Goal: Task Accomplishment & Management: Complete application form

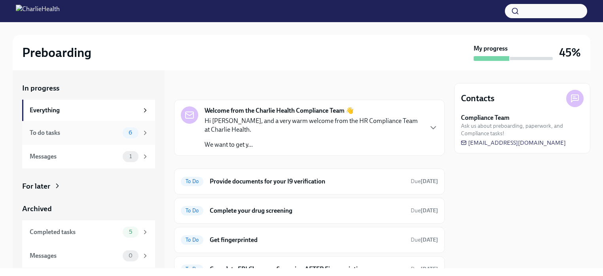
click at [121, 131] on div "To do tasks 6" at bounding box center [89, 132] width 119 height 11
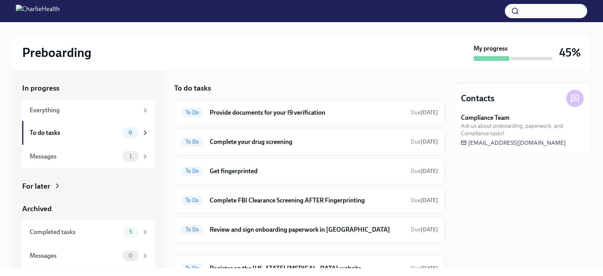
scroll to position [38, 0]
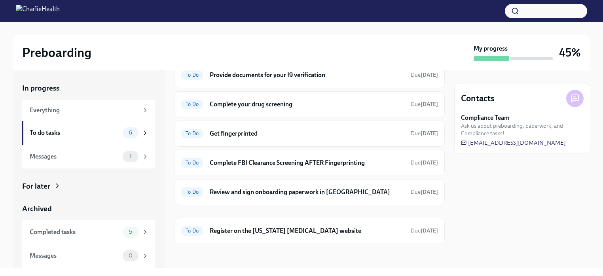
click at [370, 78] on h6 "Provide documents for your I9 verification" at bounding box center [307, 75] width 195 height 9
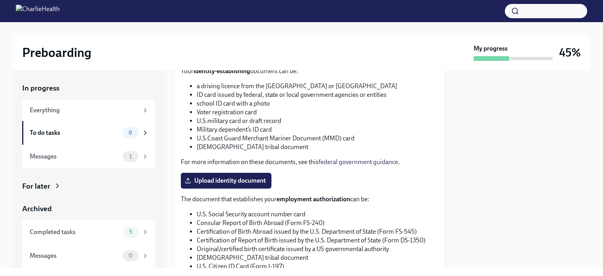
scroll to position [311, 0]
click at [248, 185] on label "Upload identity document" at bounding box center [226, 181] width 91 height 16
click at [0, 0] on input "Upload identity document" at bounding box center [0, 0] width 0 height 0
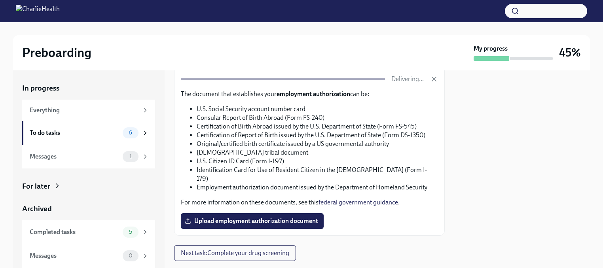
scroll to position [419, 0]
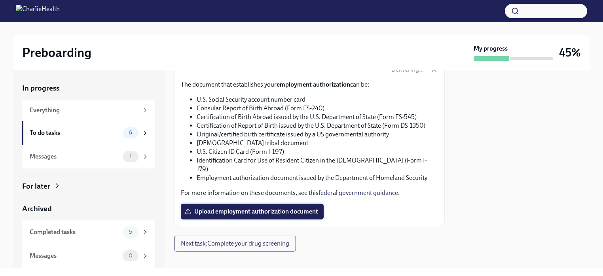
click at [299, 208] on span "Upload employment authorization document" at bounding box center [252, 212] width 132 height 8
click at [0, 0] on input "Upload employment authorization document" at bounding box center [0, 0] width 0 height 0
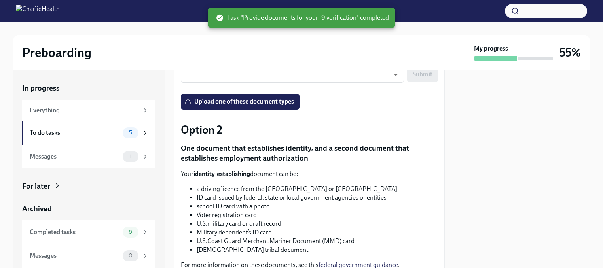
scroll to position [201, 0]
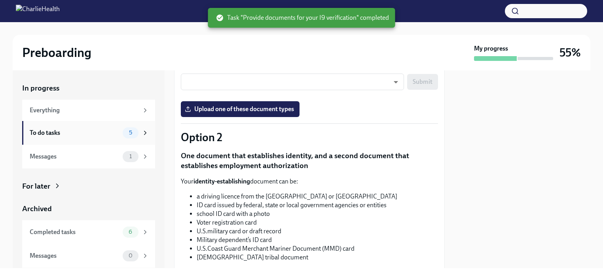
click at [78, 129] on div "To do tasks" at bounding box center [75, 133] width 90 height 9
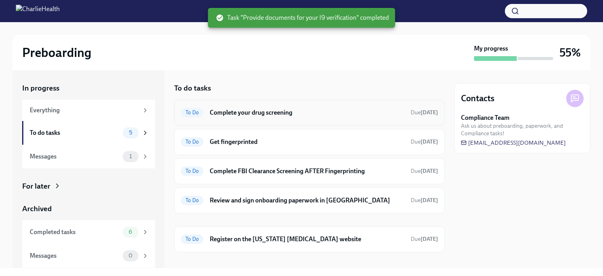
click at [255, 117] on div "To Do Complete your drug screening Due [DATE]" at bounding box center [309, 112] width 257 height 13
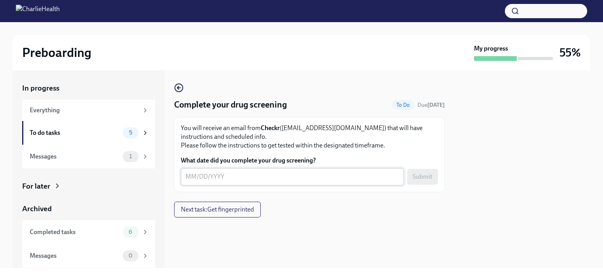
click at [253, 173] on textarea "What date did you complete your drug screening?" at bounding box center [292, 176] width 214 height 9
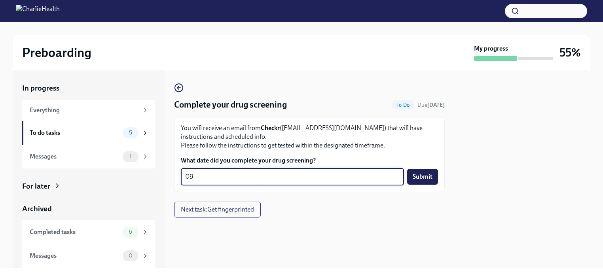
type textarea "0"
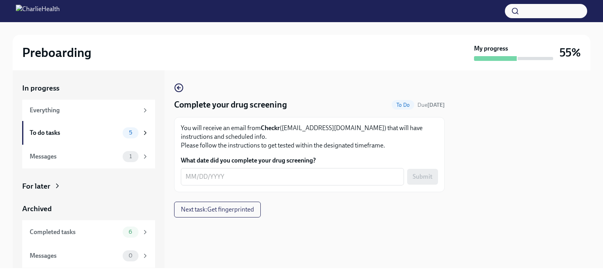
click at [315, 91] on div "Complete your drug screening To Do Due [DATE] You will receive an email from Ch…" at bounding box center [309, 137] width 270 height 109
click at [219, 211] on span "Next task : Get fingerprinted" at bounding box center [217, 210] width 73 height 8
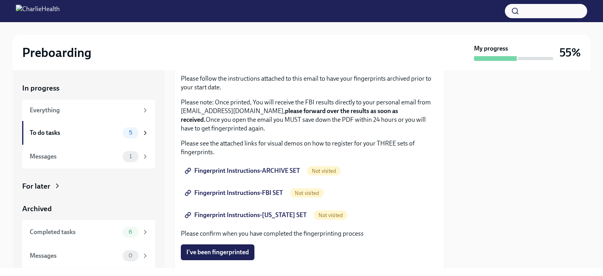
scroll to position [75, 0]
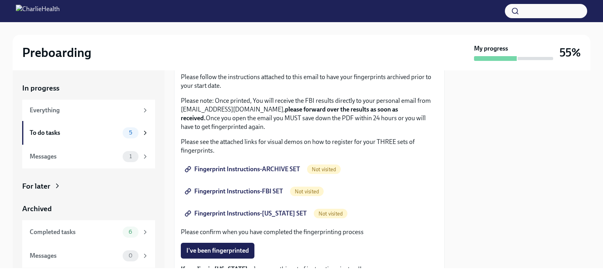
click at [287, 172] on span "Fingerprint Instructions-ARCHIVE SET" at bounding box center [242, 169] width 113 height 8
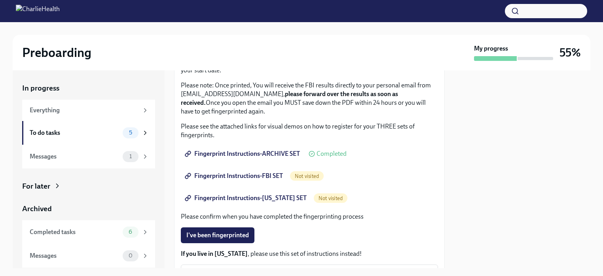
scroll to position [93, 0]
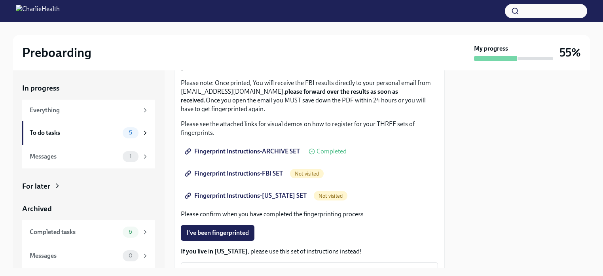
click at [265, 171] on span "Fingerprint Instructions-FBI SET" at bounding box center [234, 174] width 96 height 8
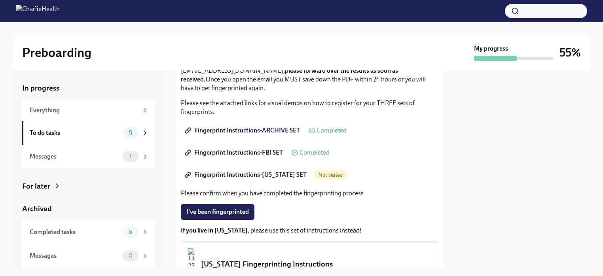
scroll to position [115, 0]
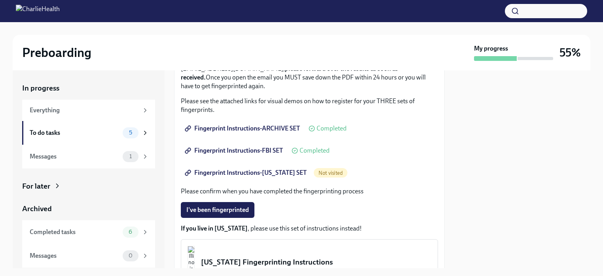
click at [267, 175] on span "Fingerprint Instructions-[US_STATE] SET" at bounding box center [246, 173] width 120 height 8
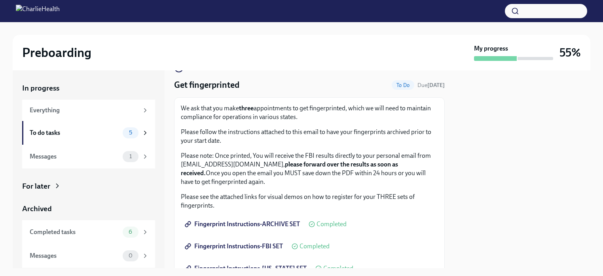
scroll to position [19, 0]
click at [64, 132] on div "To do tasks" at bounding box center [75, 133] width 90 height 9
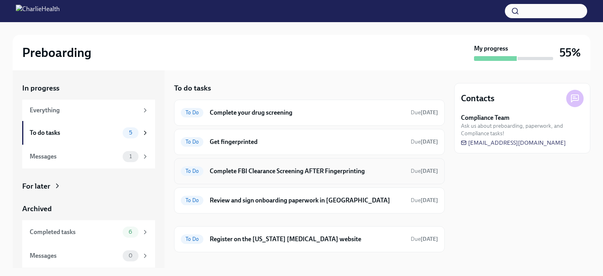
click at [332, 177] on div "To Do Complete FBI Clearance Screening AFTER Fingerprinting Due [DATE]" at bounding box center [309, 171] width 257 height 13
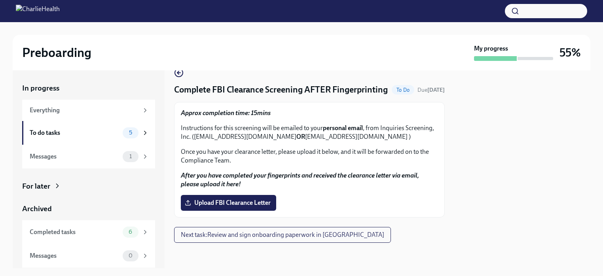
scroll to position [27, 0]
click at [86, 129] on div "To do tasks" at bounding box center [75, 133] width 90 height 9
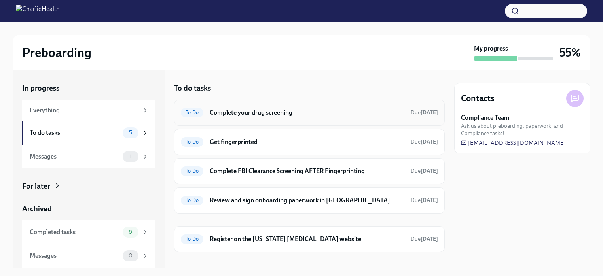
click at [367, 118] on div "To Do Complete your drug screening Due [DATE]" at bounding box center [309, 112] width 257 height 13
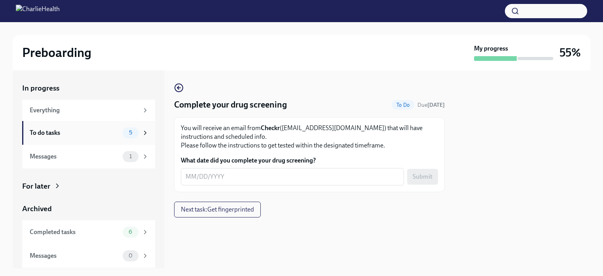
click at [68, 127] on div "To do tasks 5" at bounding box center [89, 132] width 119 height 11
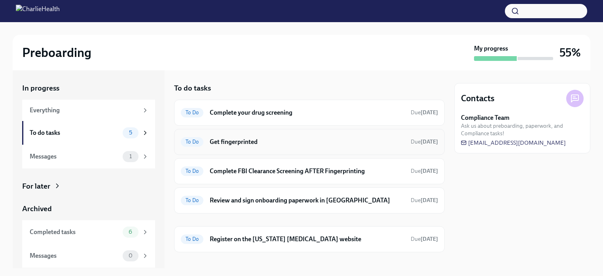
scroll to position [9, 0]
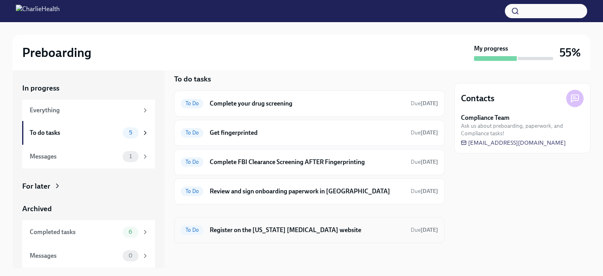
click at [331, 233] on h6 "Register on the [US_STATE] [MEDICAL_DATA] website" at bounding box center [307, 230] width 195 height 9
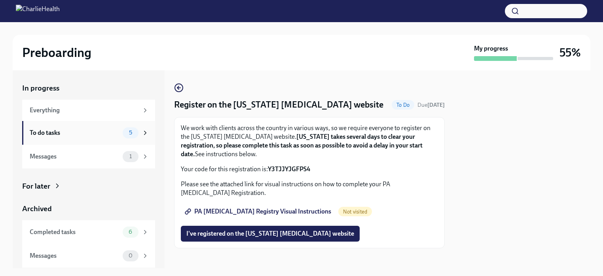
click at [114, 130] on div "To do tasks" at bounding box center [75, 133] width 90 height 9
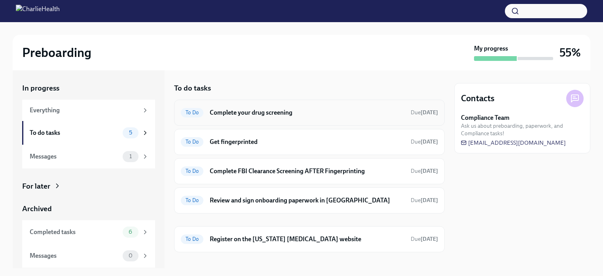
click at [263, 114] on h6 "Complete your drug screening" at bounding box center [307, 112] width 195 height 9
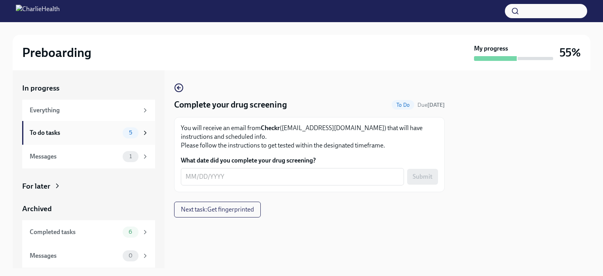
click at [66, 134] on div "To do tasks" at bounding box center [75, 133] width 90 height 9
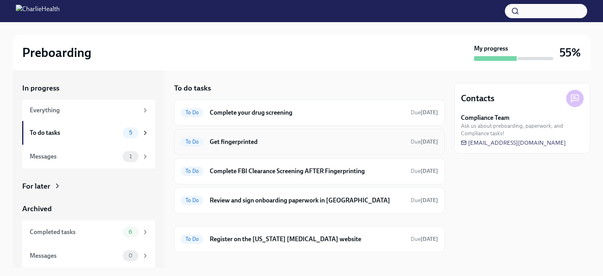
click at [217, 140] on h6 "Get fingerprinted" at bounding box center [307, 142] width 195 height 9
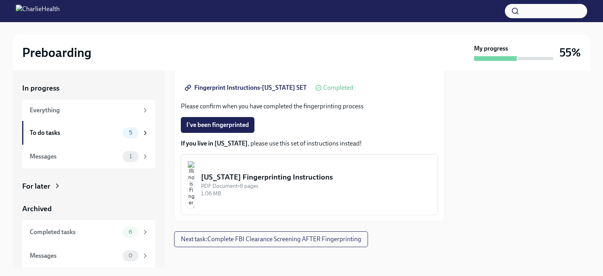
scroll to position [205, 0]
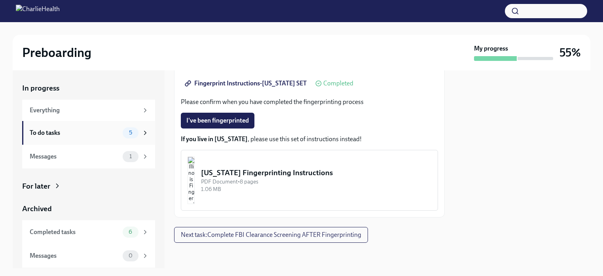
click at [66, 136] on div "To do tasks" at bounding box center [75, 133] width 90 height 9
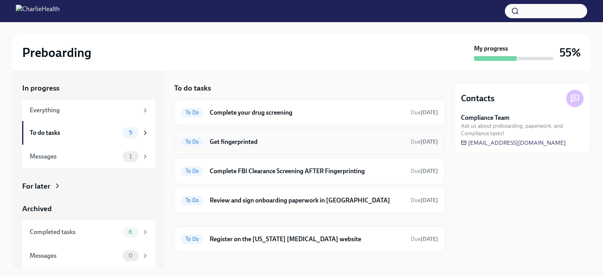
click at [265, 142] on h6 "Get fingerprinted" at bounding box center [307, 142] width 195 height 9
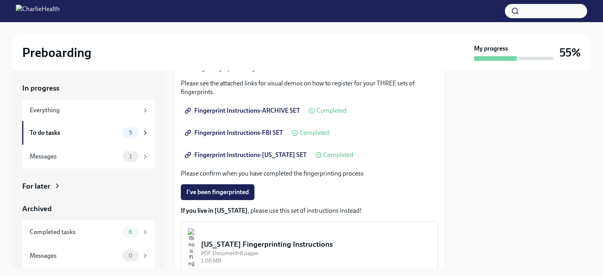
scroll to position [140, 0]
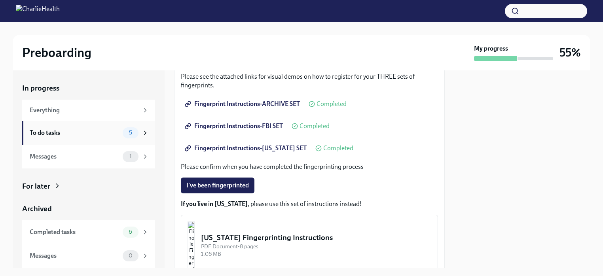
click at [101, 131] on div "To do tasks" at bounding box center [75, 133] width 90 height 9
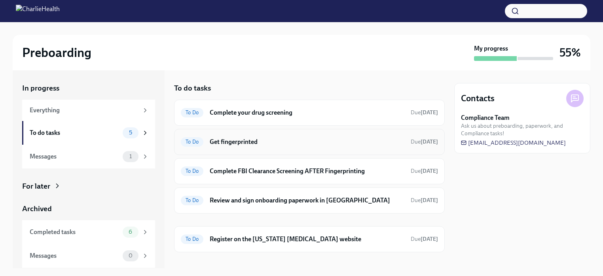
scroll to position [9, 0]
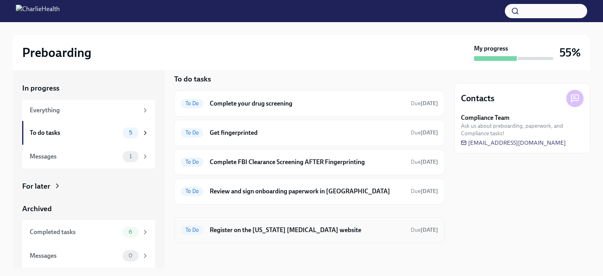
click at [286, 230] on h6 "Register on the [US_STATE] [MEDICAL_DATA] website" at bounding box center [307, 230] width 195 height 9
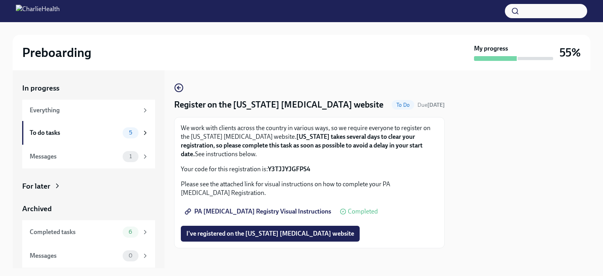
click at [292, 166] on strong "Y3TJJYJGFPS4" at bounding box center [289, 169] width 42 height 8
copy strong "Y3TJJYJGFPS4"
click at [318, 238] on button "I've registered on the [US_STATE] [MEDICAL_DATA] website" at bounding box center [270, 234] width 179 height 16
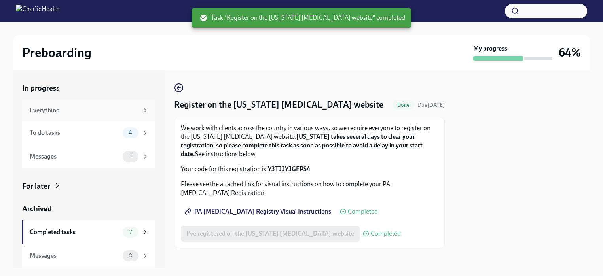
click at [59, 108] on div "Everything" at bounding box center [84, 110] width 109 height 9
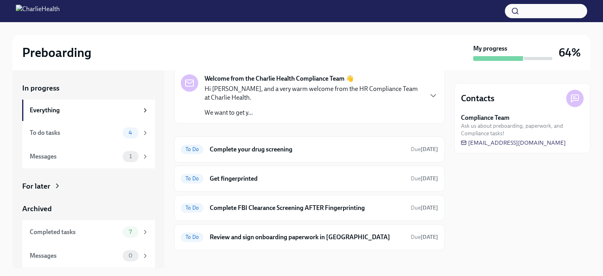
scroll to position [39, 0]
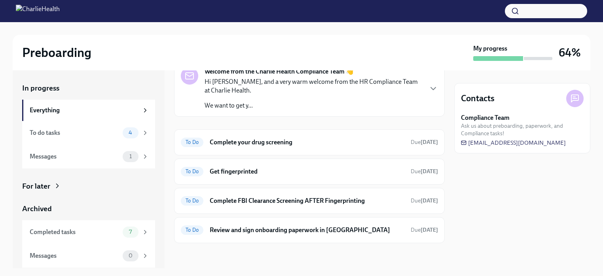
click at [382, 101] on p "We want to get y..." at bounding box center [312, 105] width 217 height 9
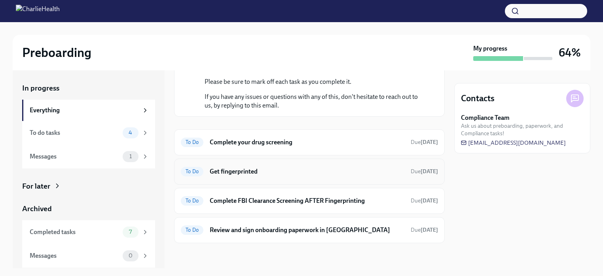
scroll to position [204, 0]
click at [349, 231] on h6 "Review and sign onboarding paperwork in [GEOGRAPHIC_DATA]" at bounding box center [307, 229] width 195 height 9
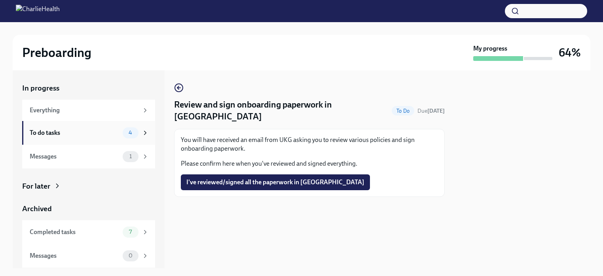
click at [89, 127] on div "To do tasks 4" at bounding box center [89, 132] width 119 height 11
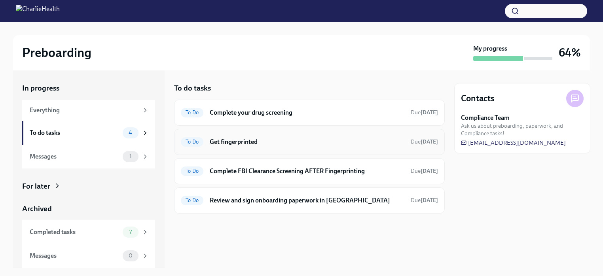
click at [344, 148] on div "To Do Get fingerprinted Due [DATE]" at bounding box center [309, 142] width 270 height 26
click at [248, 140] on h6 "Get fingerprinted" at bounding box center [307, 142] width 195 height 9
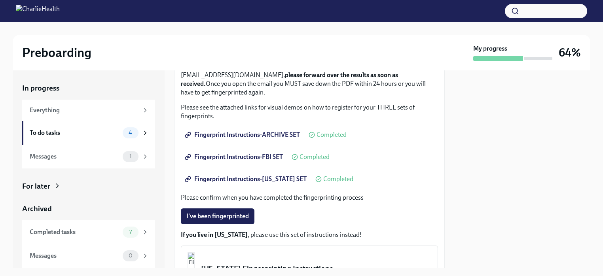
scroll to position [111, 0]
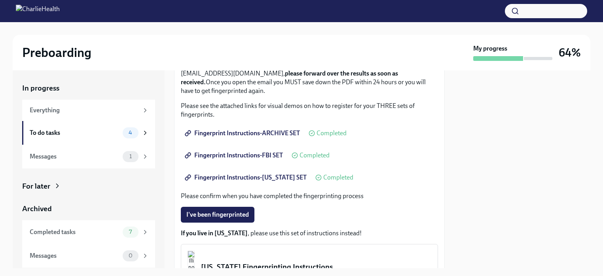
click at [251, 176] on span "Fingerprint Instructions-[US_STATE] SET" at bounding box center [246, 178] width 120 height 8
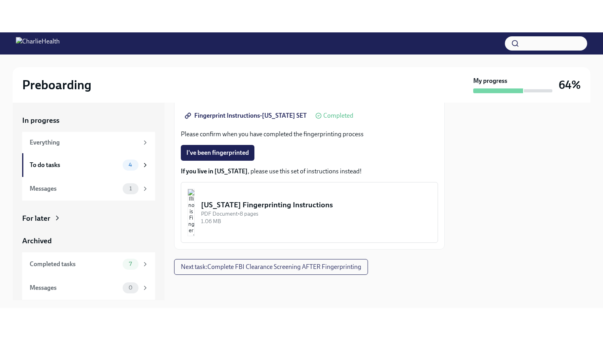
scroll to position [0, 0]
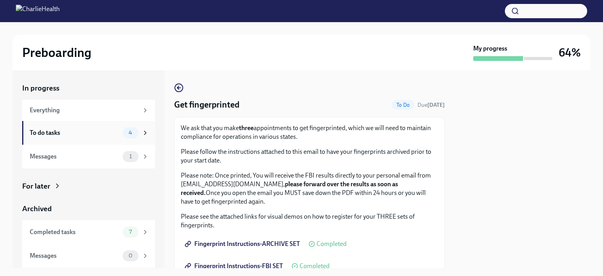
click at [87, 137] on div "To do tasks" at bounding box center [75, 133] width 90 height 9
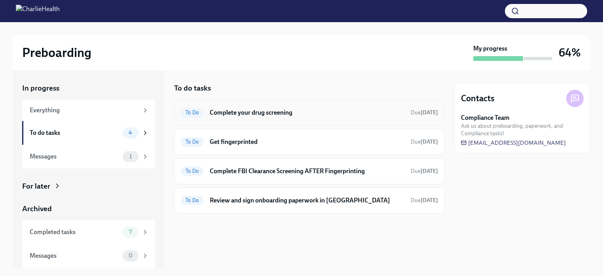
click at [289, 110] on h6 "Complete your drug screening" at bounding box center [307, 112] width 195 height 9
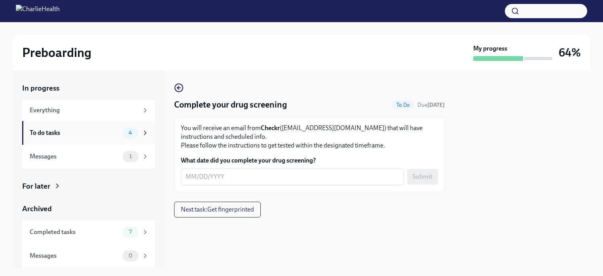
click at [85, 127] on div "To do tasks 4" at bounding box center [89, 132] width 119 height 11
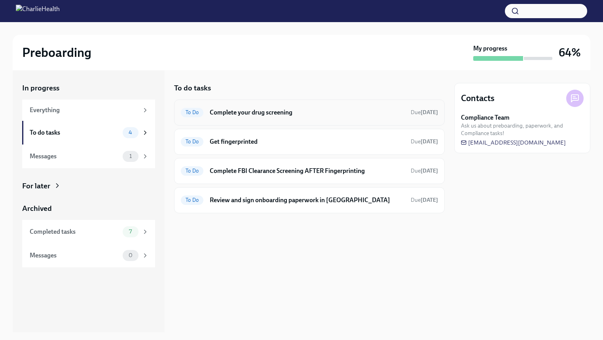
click at [283, 117] on div "To Do Complete your drug screening Due [DATE]" at bounding box center [309, 112] width 257 height 13
click at [321, 135] on div "To Do Get fingerprinted Due [DATE]" at bounding box center [309, 142] width 270 height 26
click at [227, 146] on h6 "Get fingerprinted" at bounding box center [307, 142] width 195 height 9
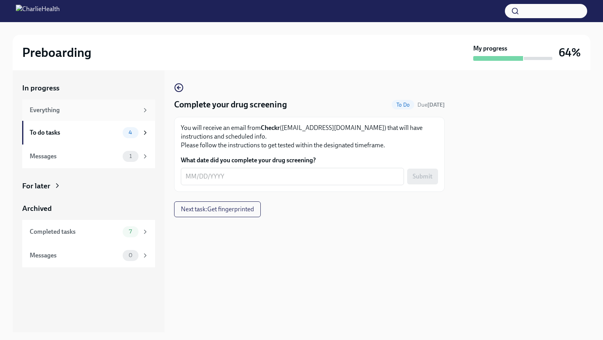
click at [103, 113] on div "Everything" at bounding box center [84, 110] width 109 height 9
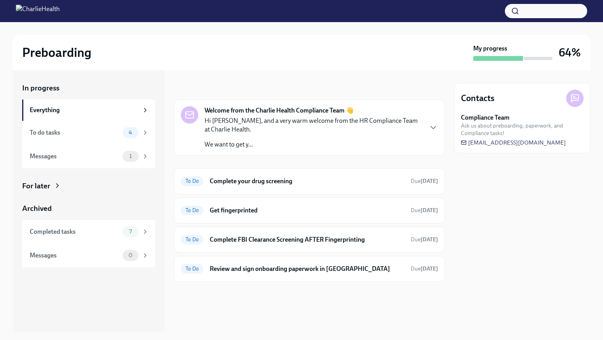
click at [103, 113] on div "Everything" at bounding box center [84, 110] width 109 height 9
click at [484, 240] on div "Contacts Compliance Team Ask us about preboarding, paperwork, and Compliance ta…" at bounding box center [522, 201] width 136 height 262
